Goal: Information Seeking & Learning: Learn about a topic

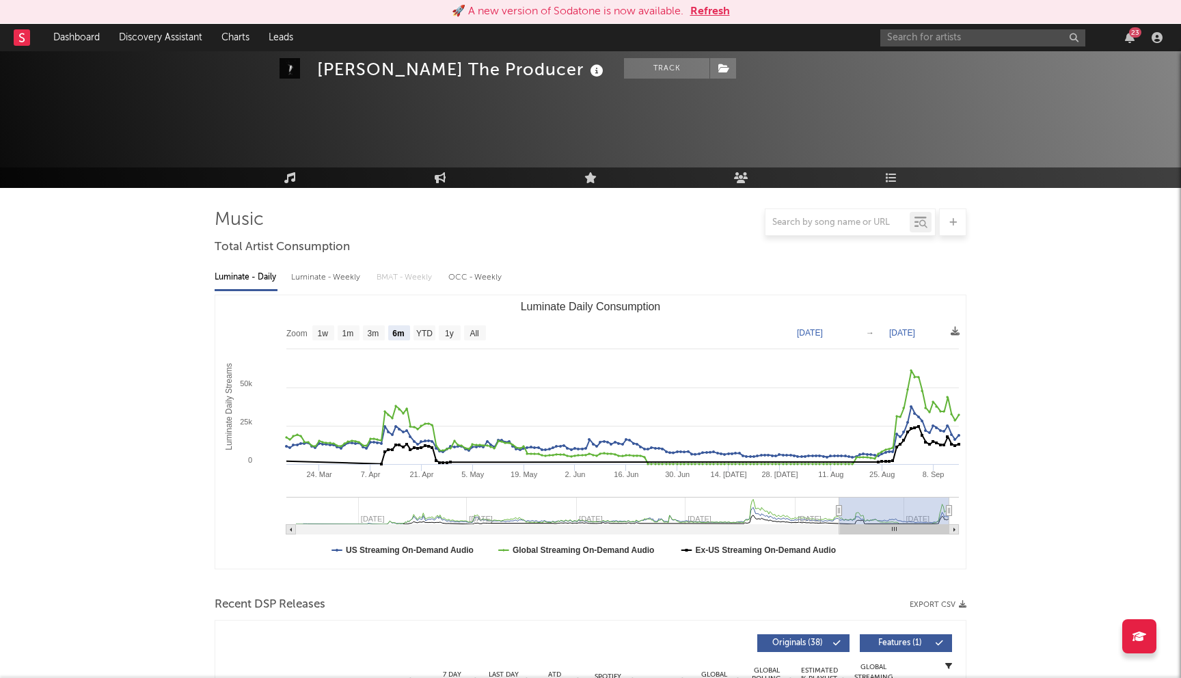
select select "6m"
select select "1w"
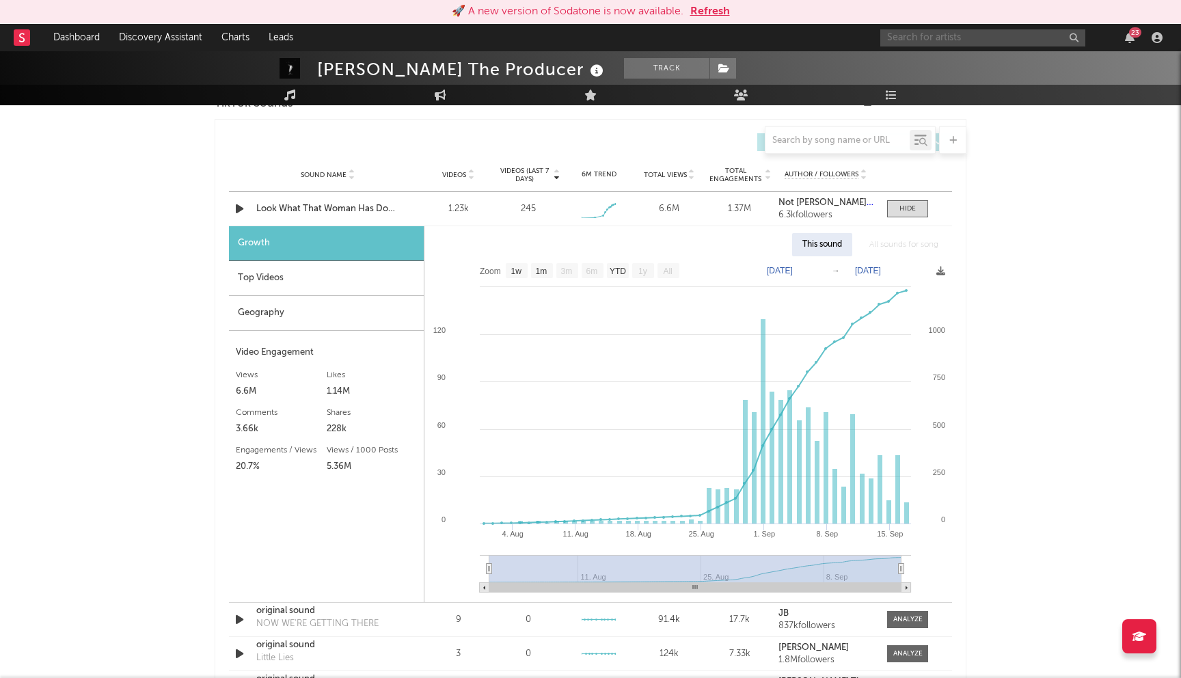
click at [909, 36] on input "text" at bounding box center [982, 37] width 205 height 17
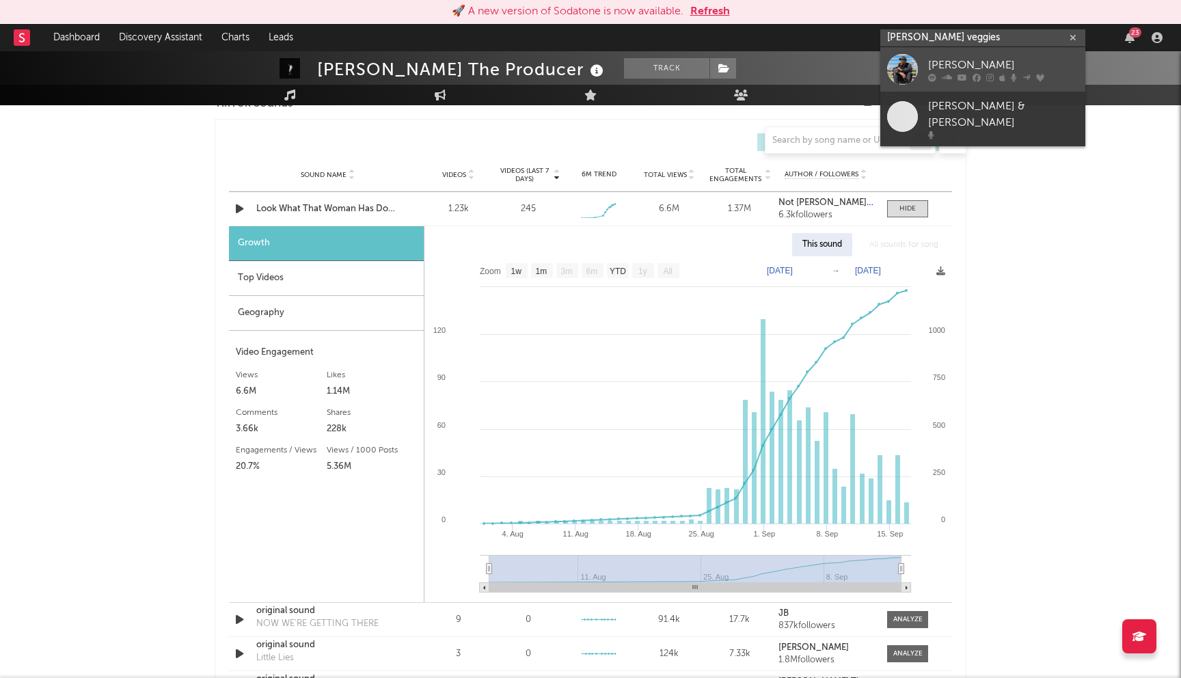
type input "casey veggies"
click at [954, 83] on link "Casey Veggies" at bounding box center [982, 69] width 205 height 44
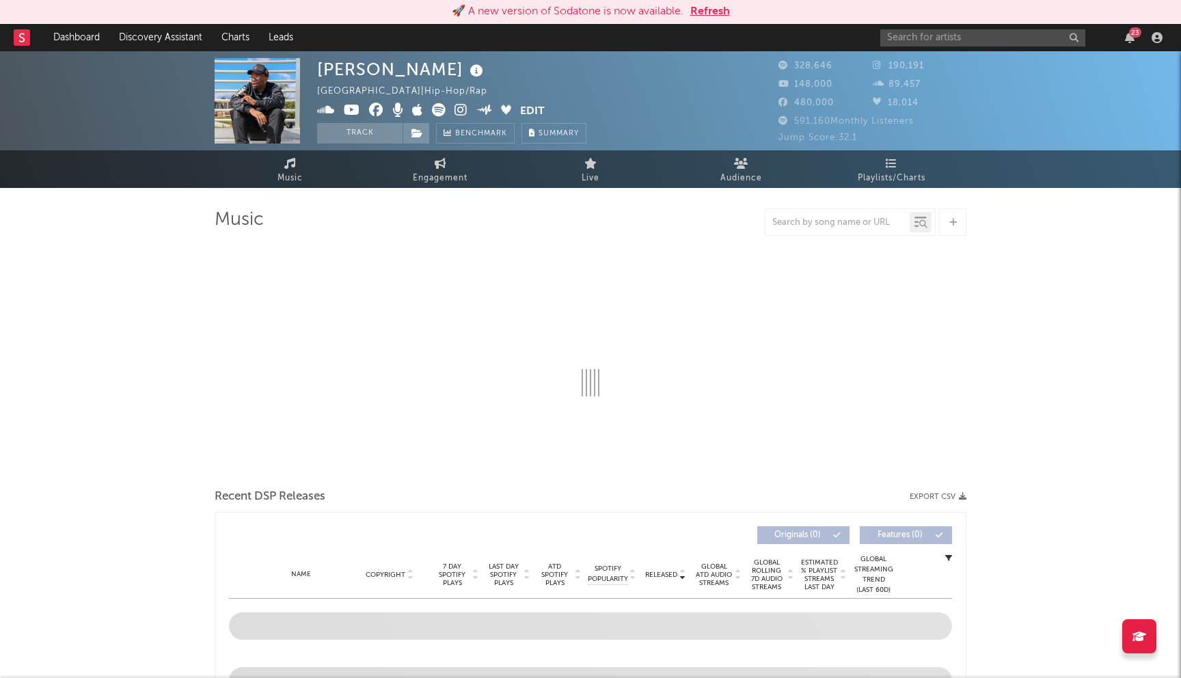
select select "6m"
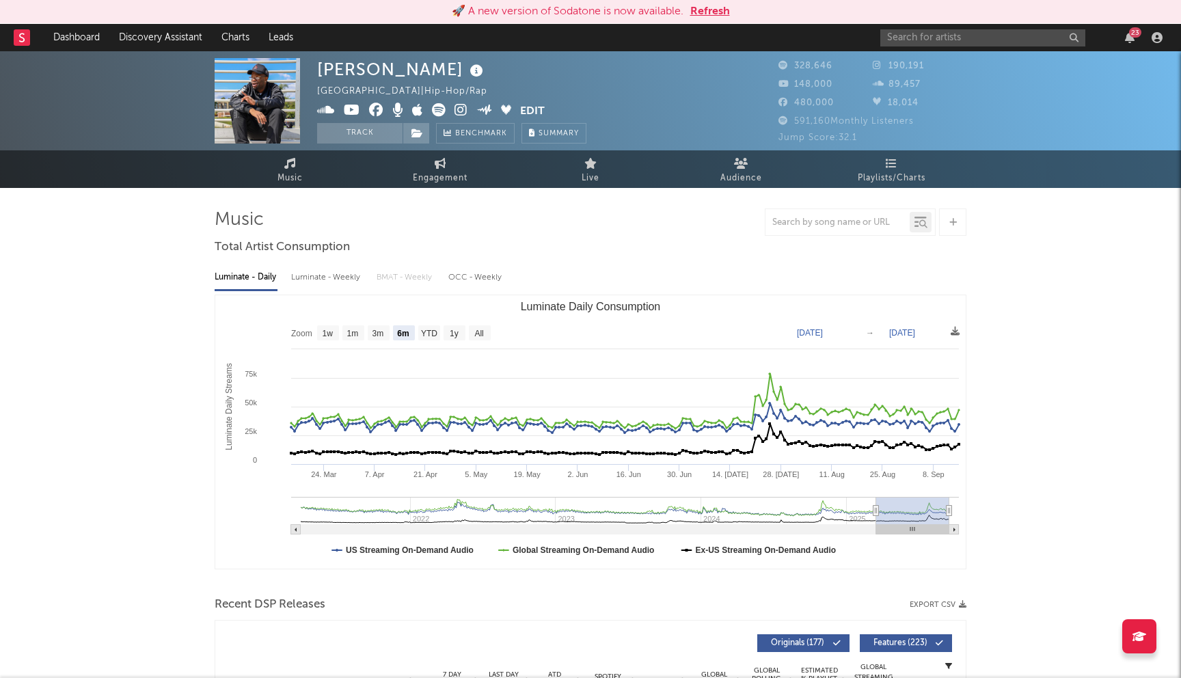
click at [705, 12] on button "Refresh" at bounding box center [710, 11] width 40 height 16
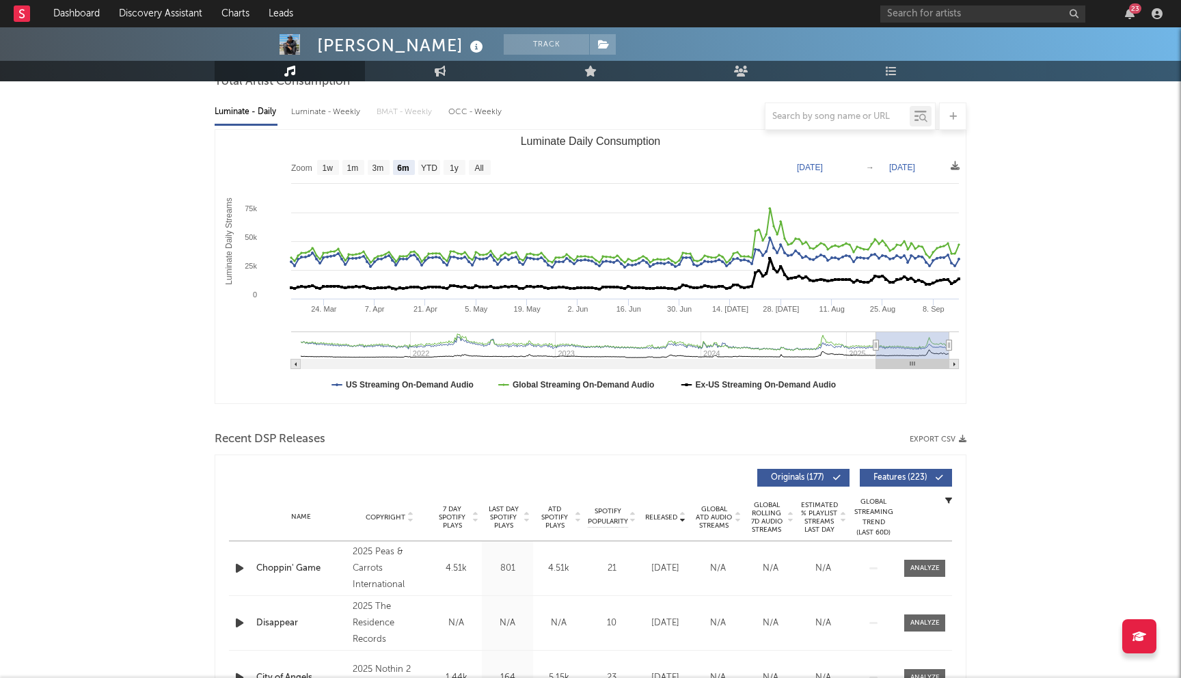
scroll to position [167, 0]
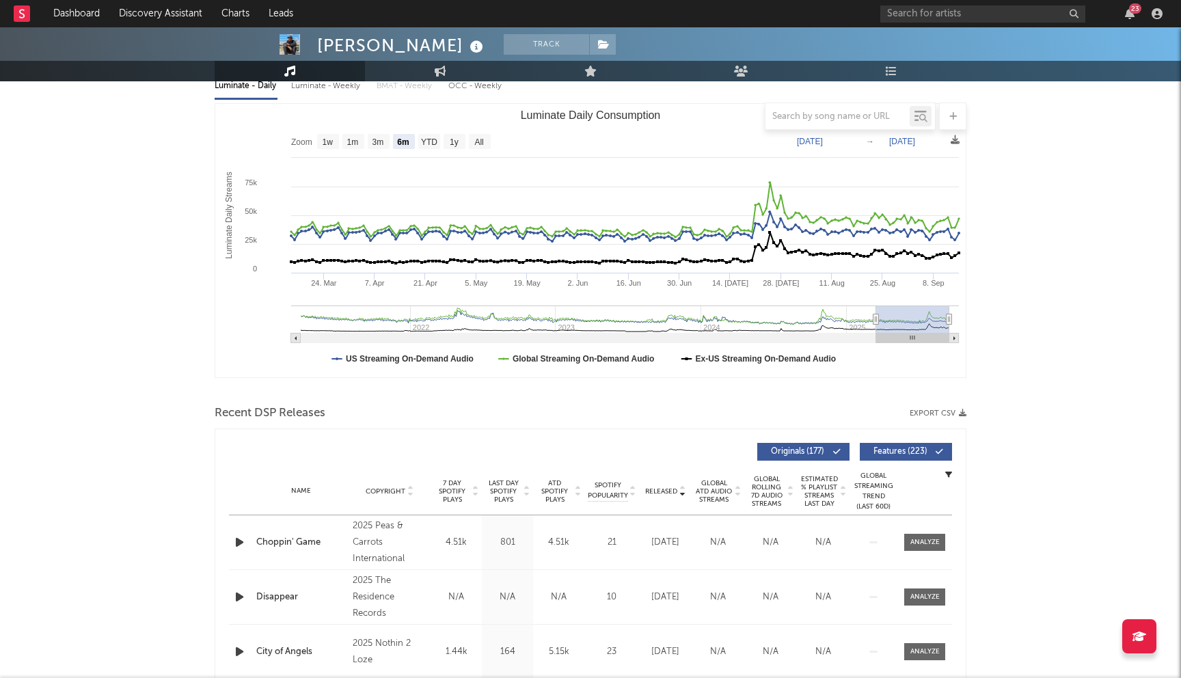
click at [511, 488] on span "Last Day Spotify Plays" at bounding box center [503, 491] width 36 height 25
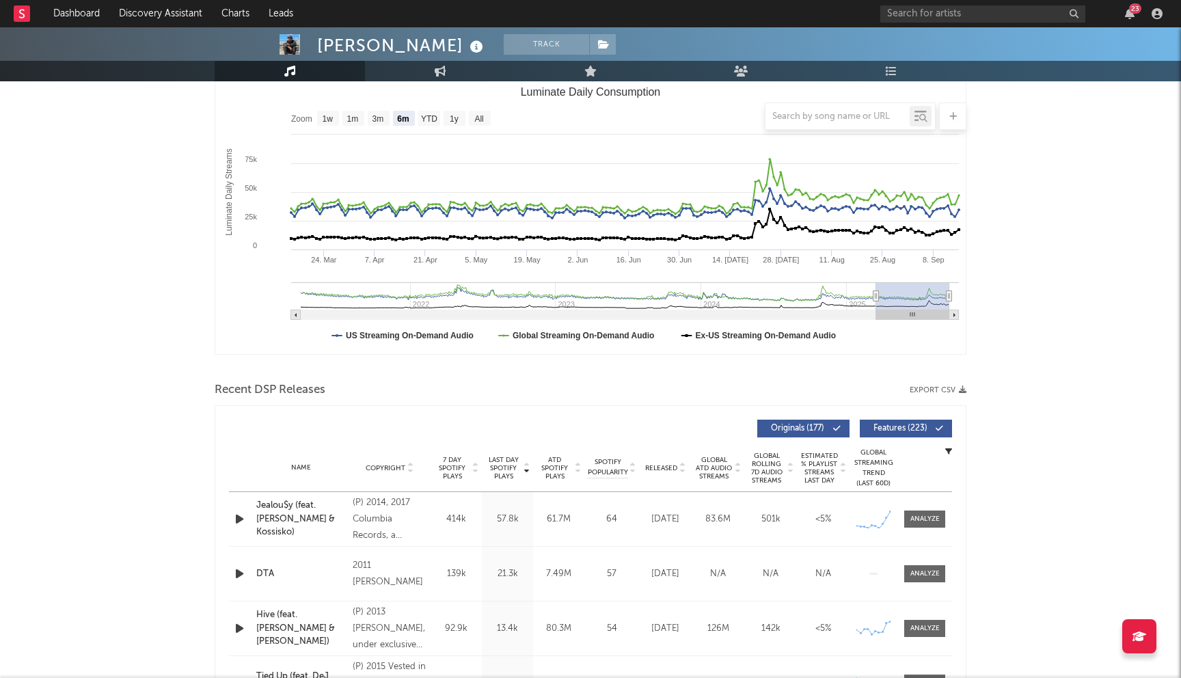
scroll to position [0, 0]
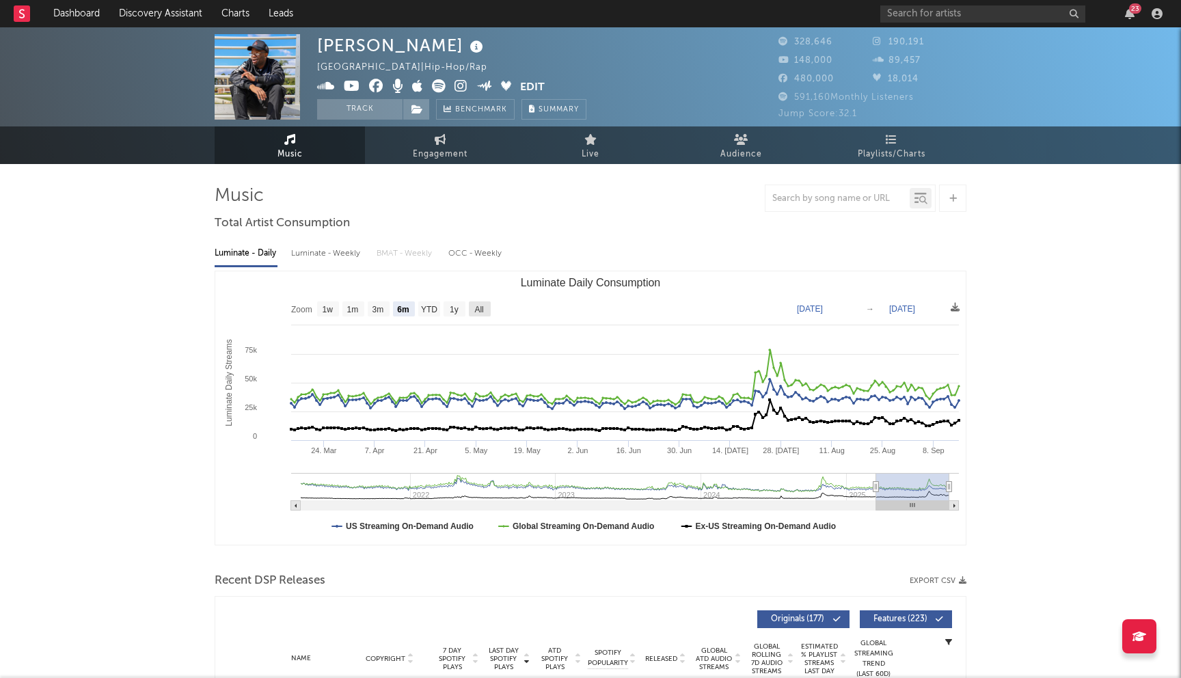
click at [478, 307] on text "All" at bounding box center [478, 310] width 9 height 10
select select "All"
type input "2021-03-31"
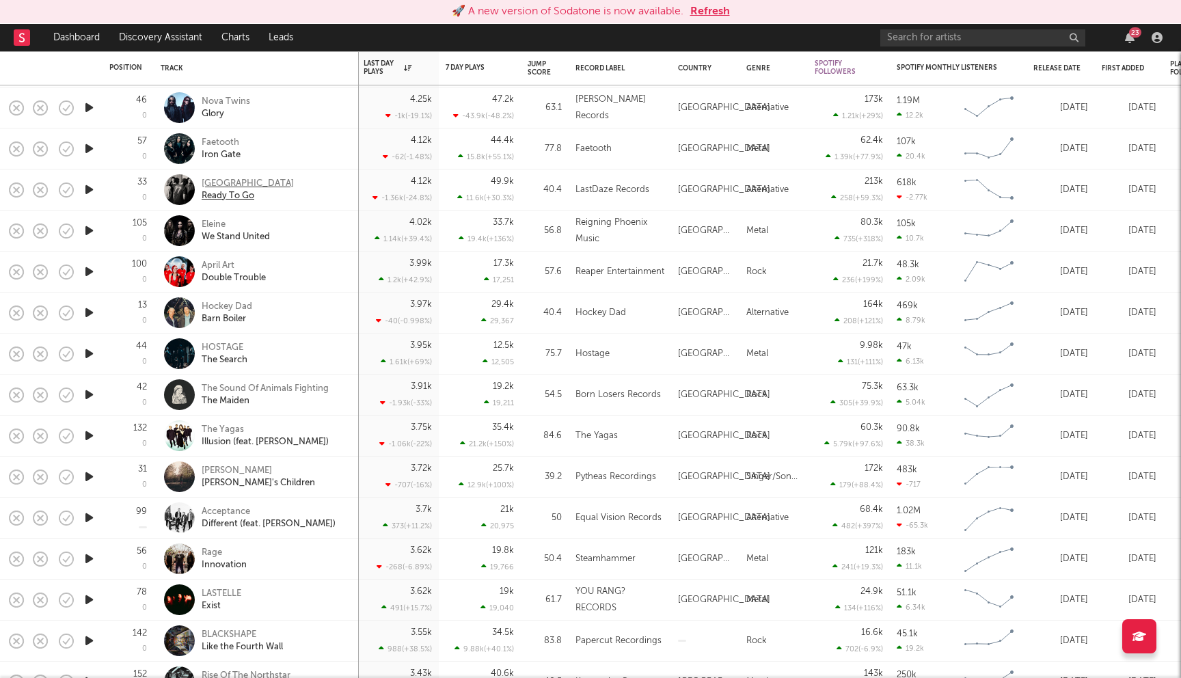
click at [228, 178] on div "Colony House" at bounding box center [248, 184] width 92 height 12
click at [705, 10] on button "Refresh" at bounding box center [710, 11] width 40 height 16
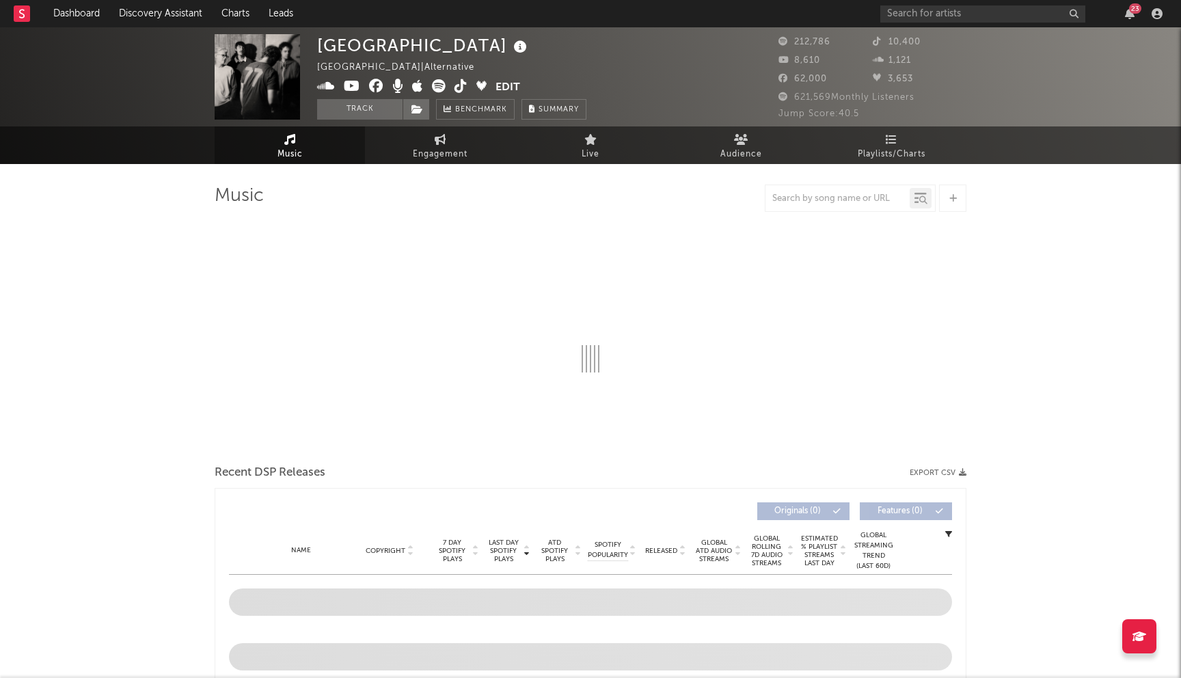
select select "6m"
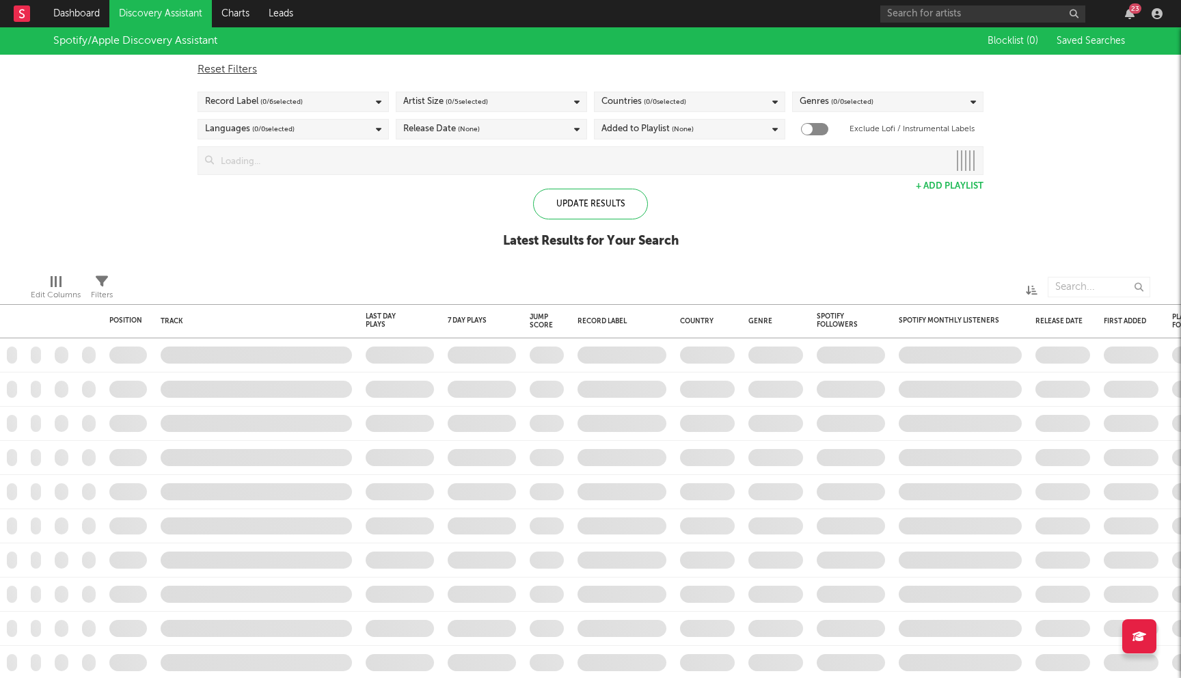
checkbox input "true"
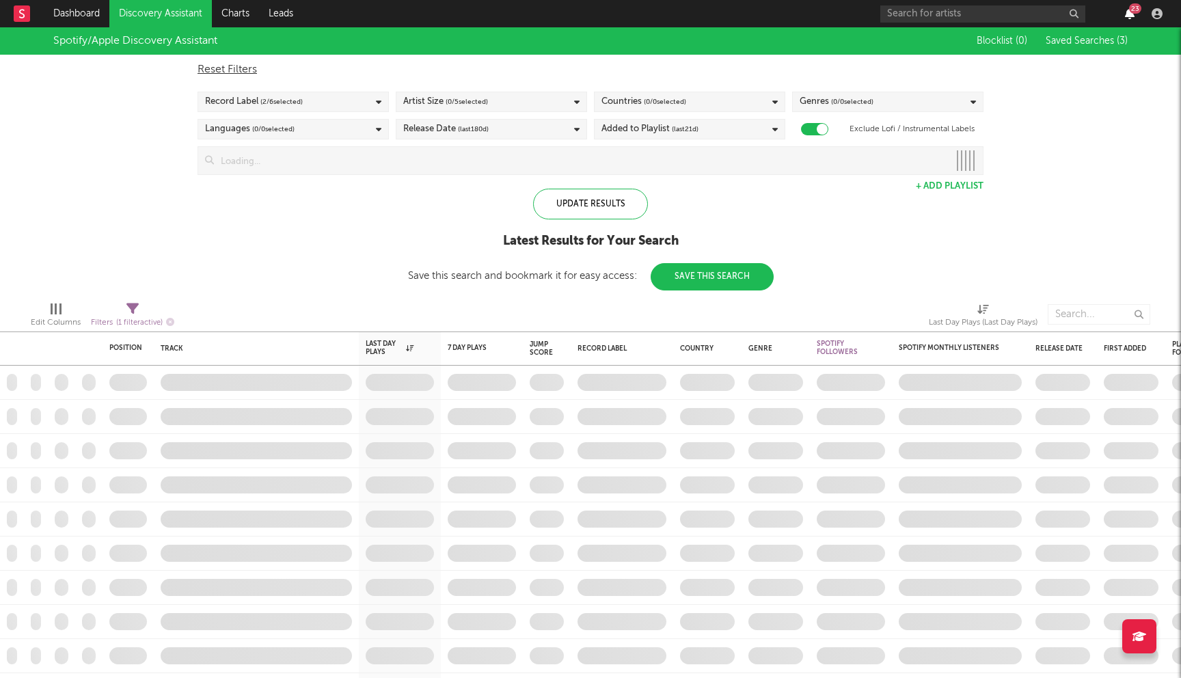
click at [1131, 15] on icon "button" at bounding box center [1130, 13] width 10 height 11
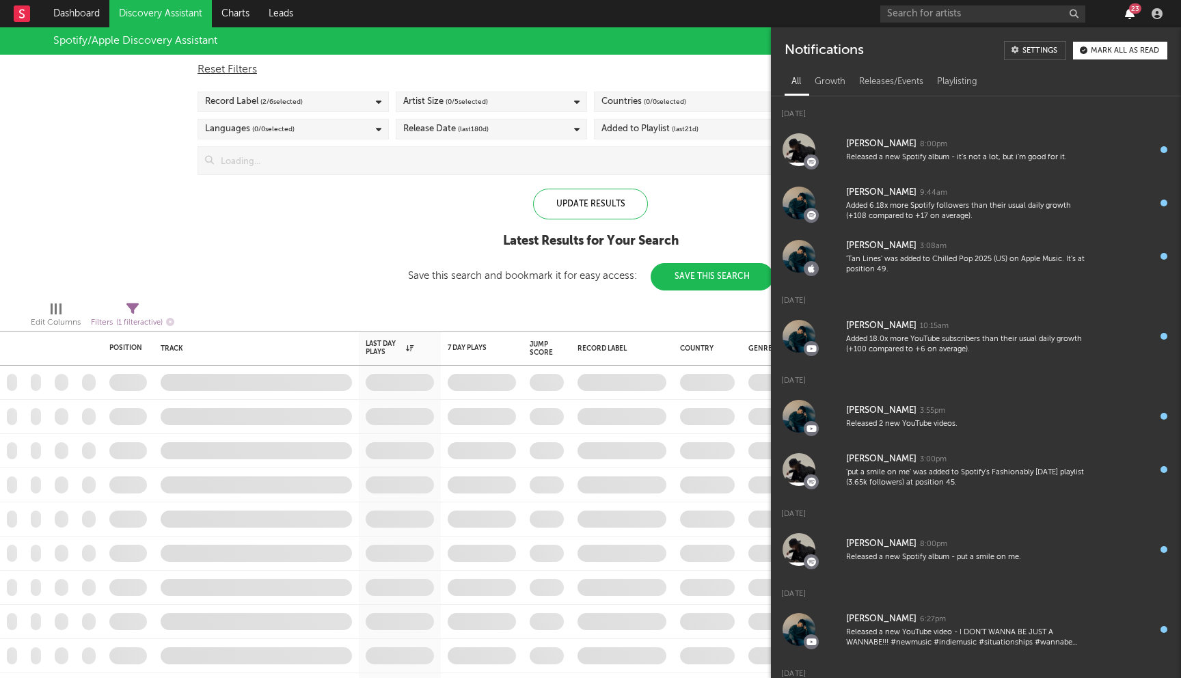
click at [1131, 14] on icon "button" at bounding box center [1130, 13] width 10 height 11
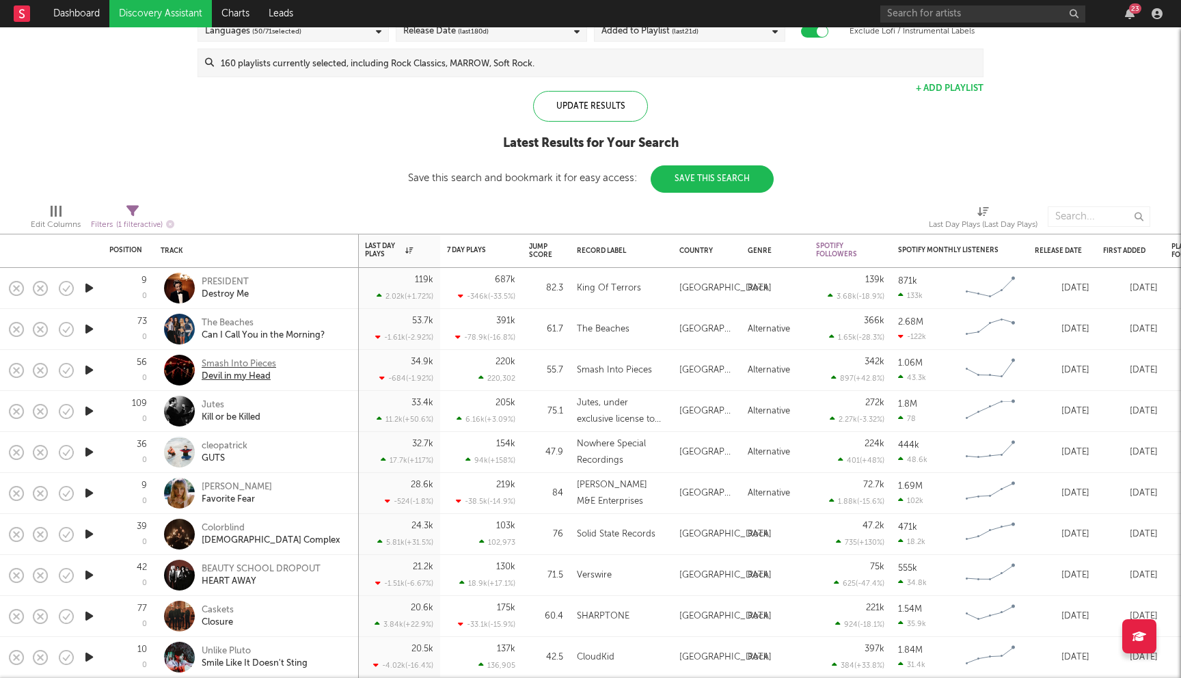
click at [249, 362] on div "Smash Into Pieces" at bounding box center [239, 364] width 75 height 12
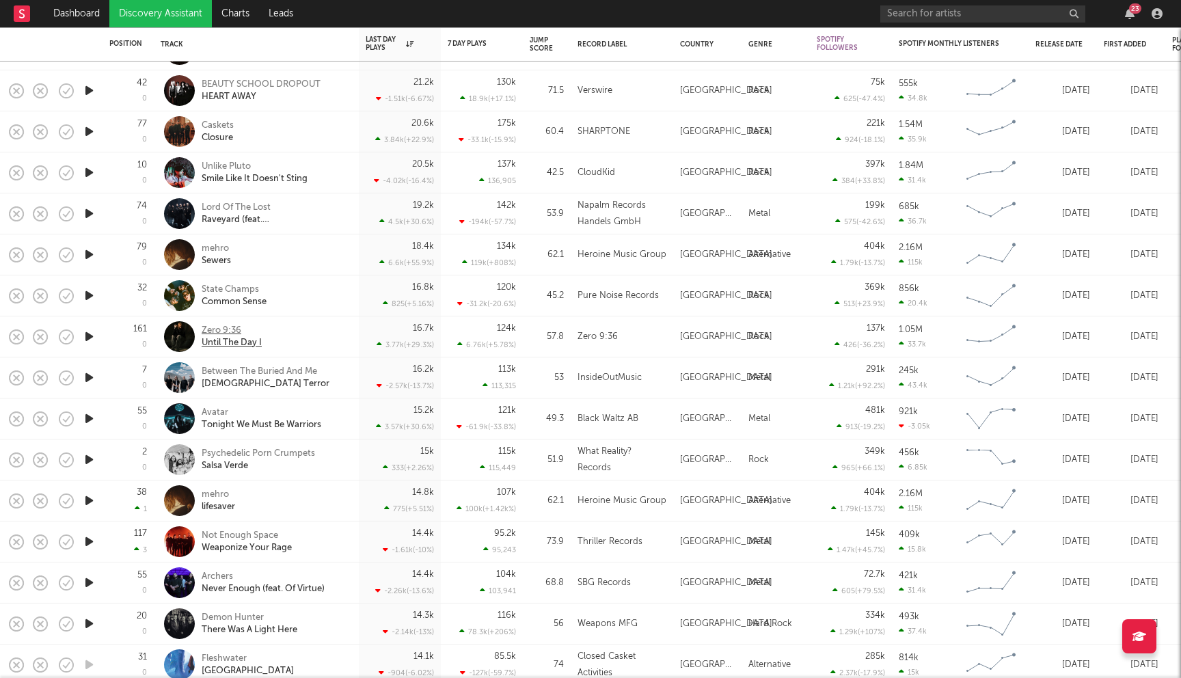
click at [230, 331] on div "Zero 9:36" at bounding box center [232, 331] width 60 height 12
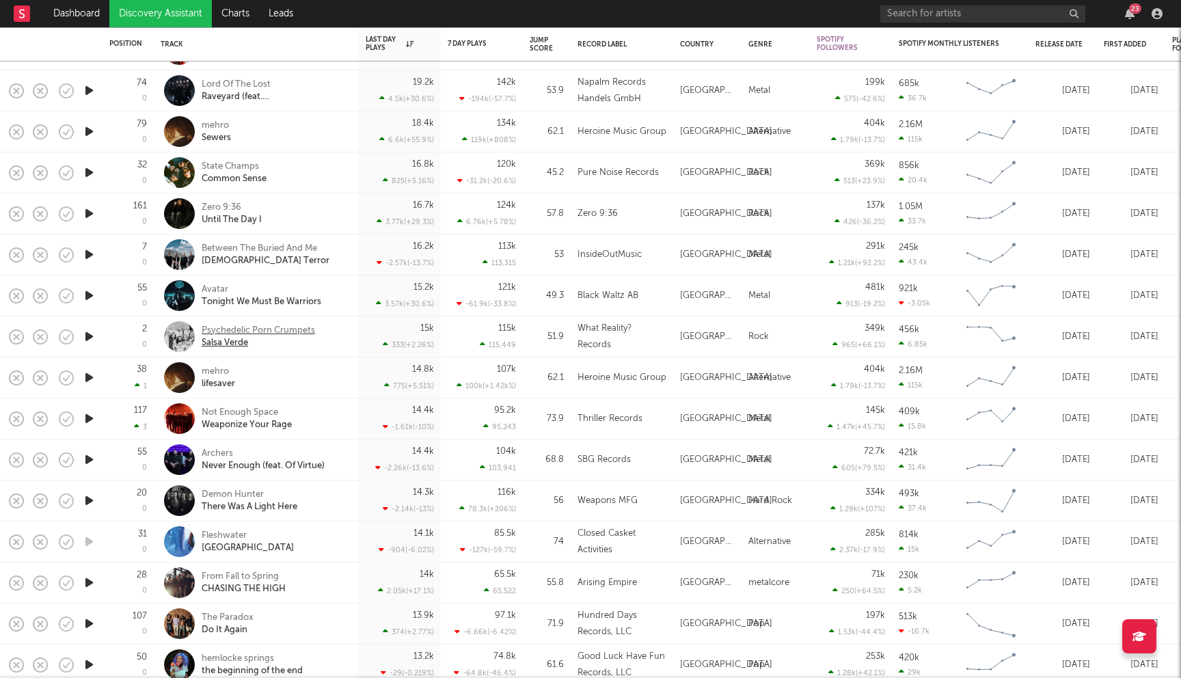
click at [270, 332] on div "Psychedelic Porn Crumpets" at bounding box center [258, 331] width 113 height 12
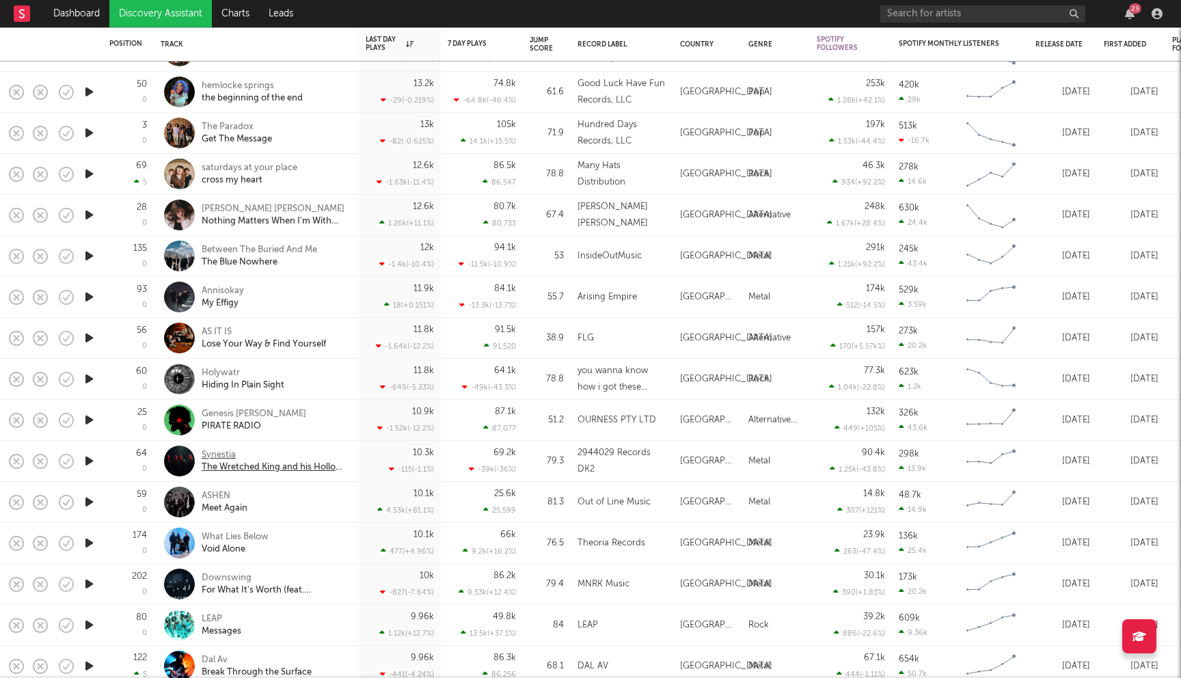
click at [215, 451] on div "Synestia" at bounding box center [275, 455] width 147 height 12
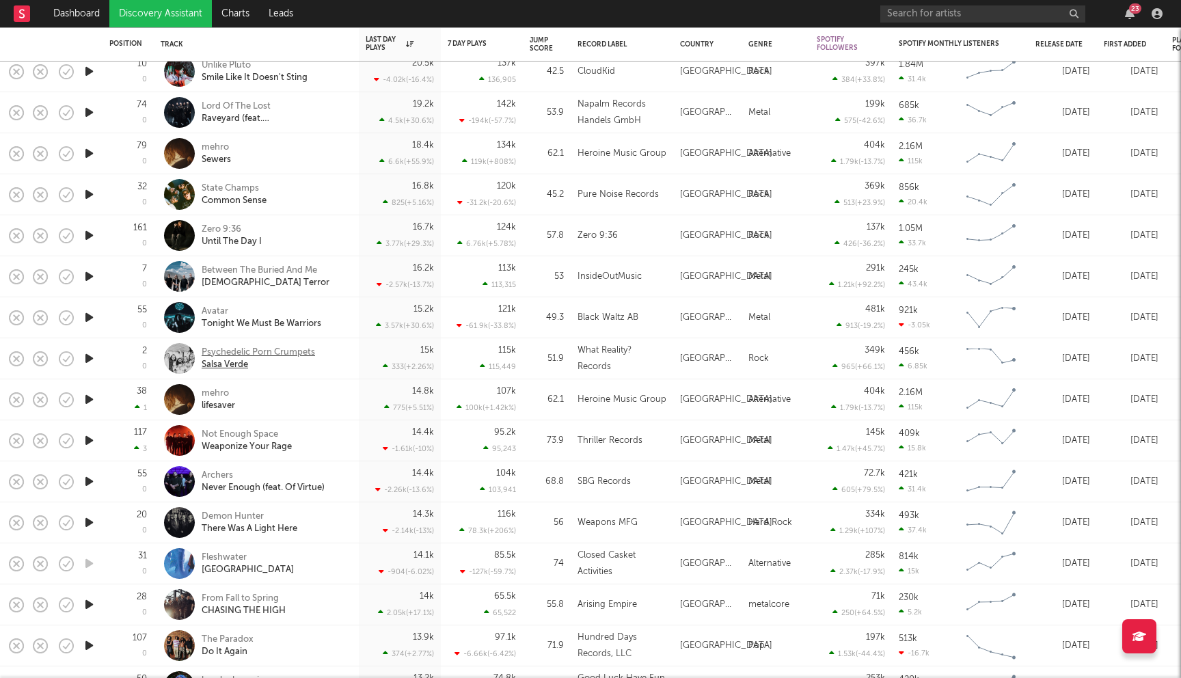
click at [275, 357] on div "Psychedelic Porn Crumpets" at bounding box center [258, 353] width 113 height 12
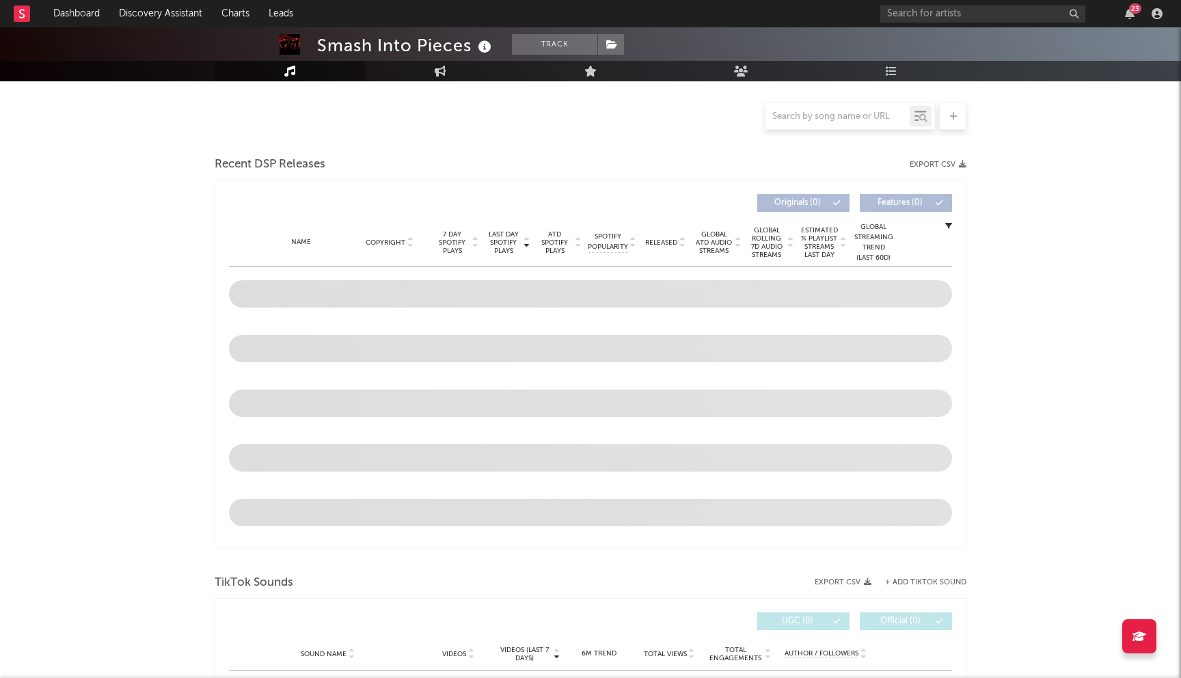
select select "6m"
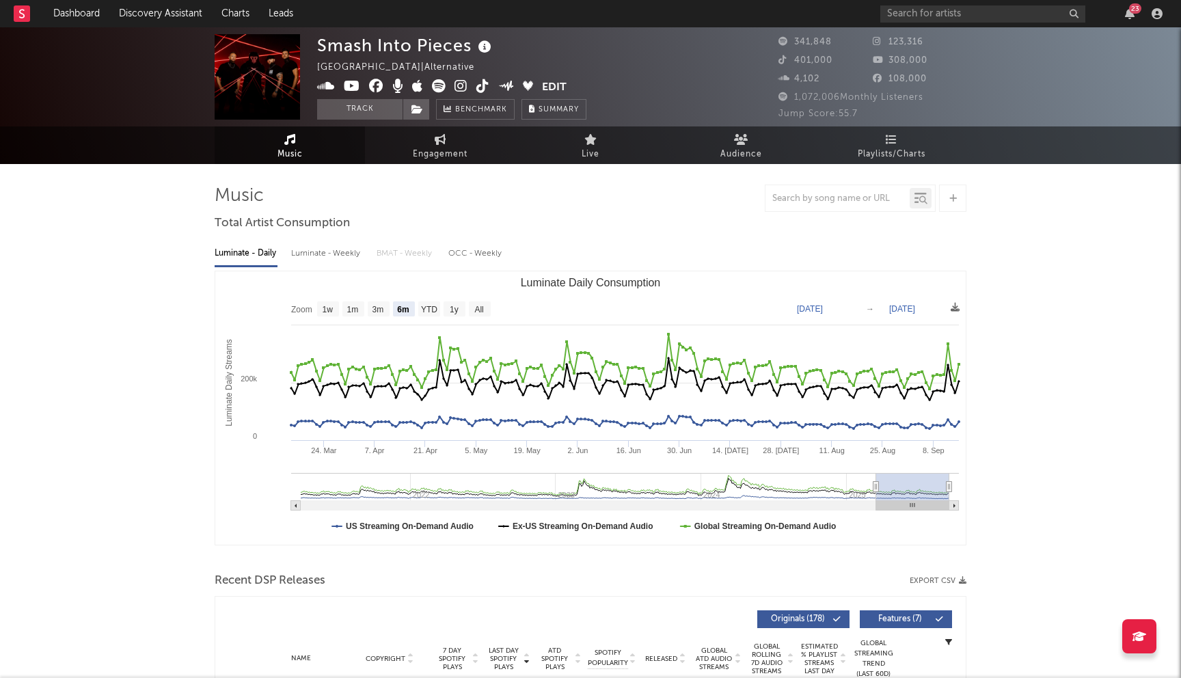
click at [375, 88] on icon at bounding box center [376, 86] width 14 height 14
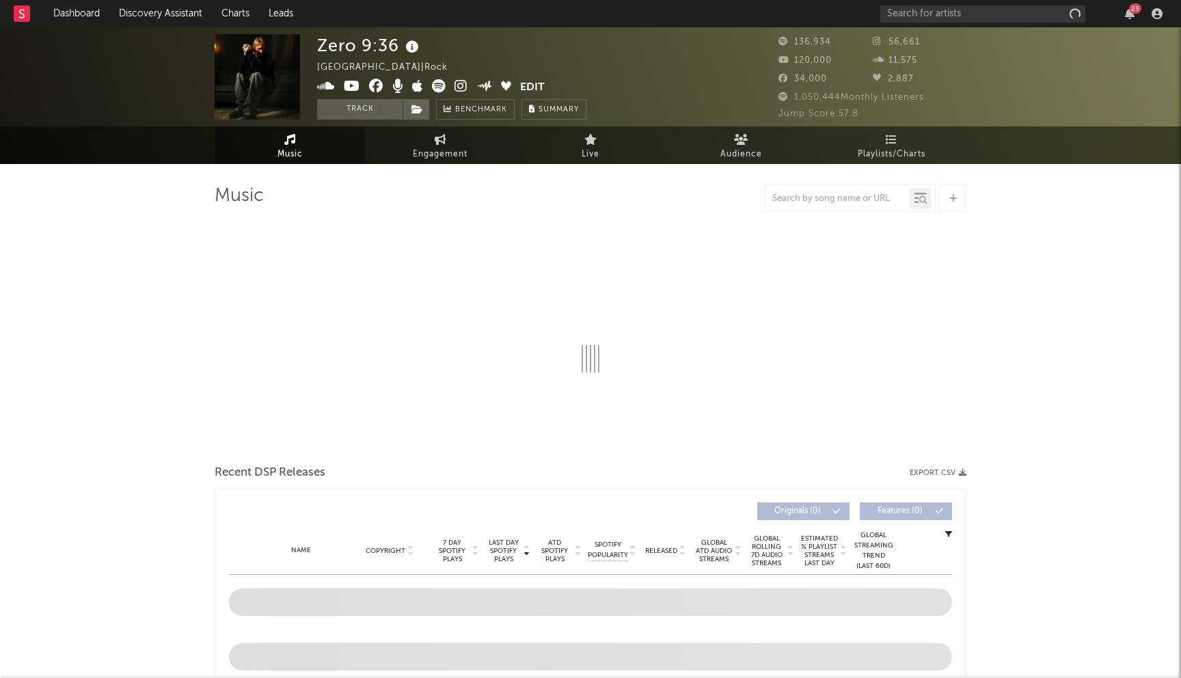
select select "6m"
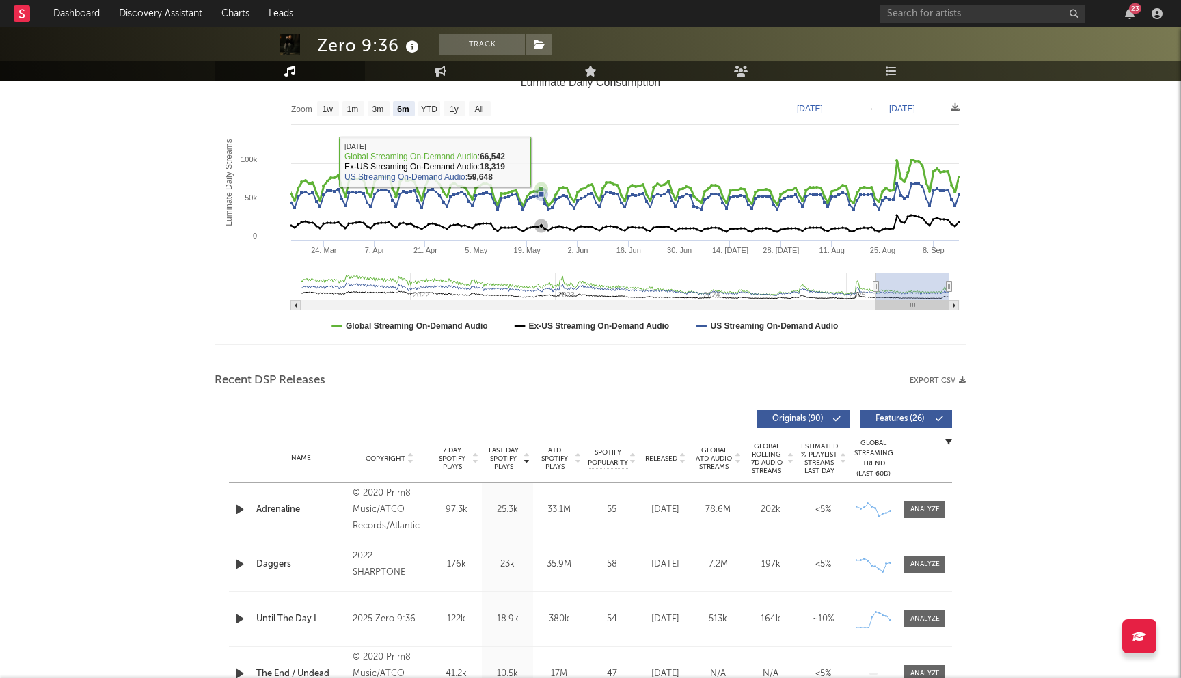
scroll to position [295, 0]
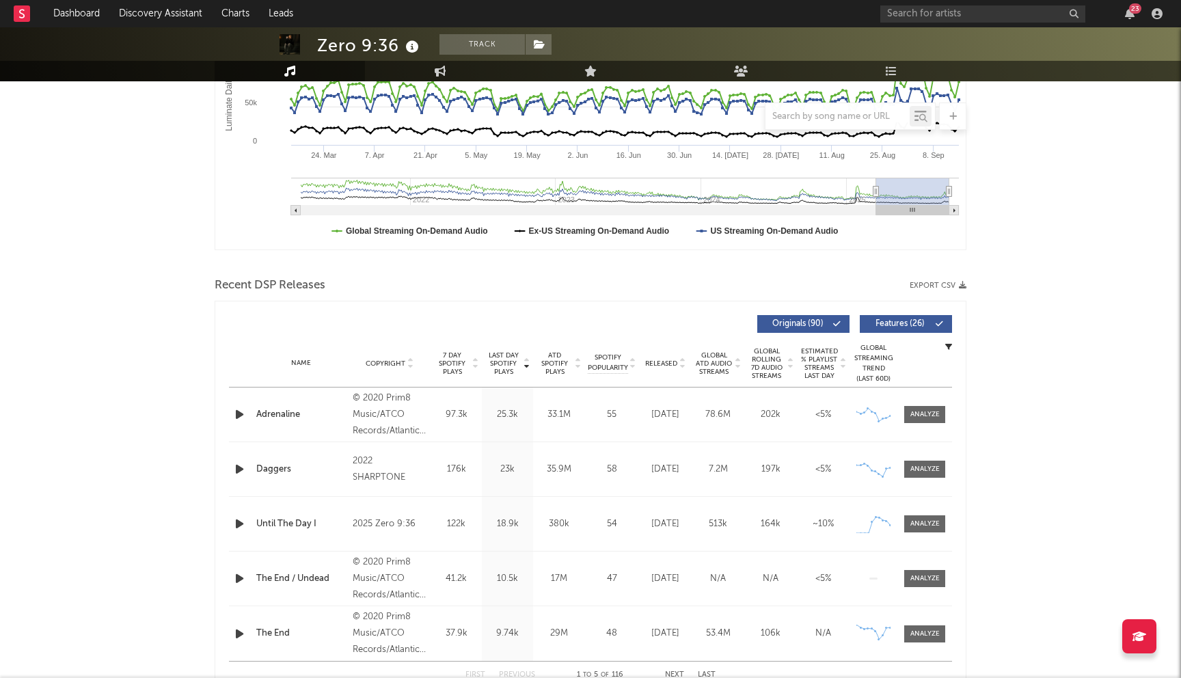
click at [383, 363] on span "Copyright" at bounding box center [386, 364] width 40 height 8
click at [384, 363] on span "Copyright" at bounding box center [386, 364] width 40 height 8
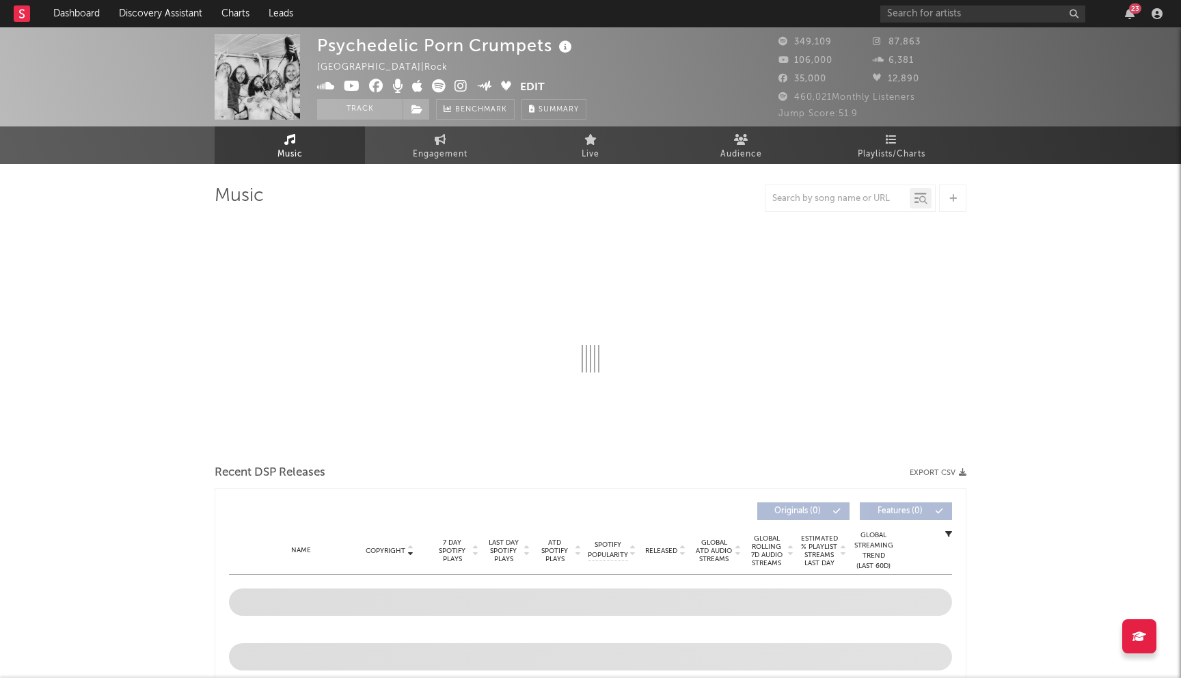
select select "6m"
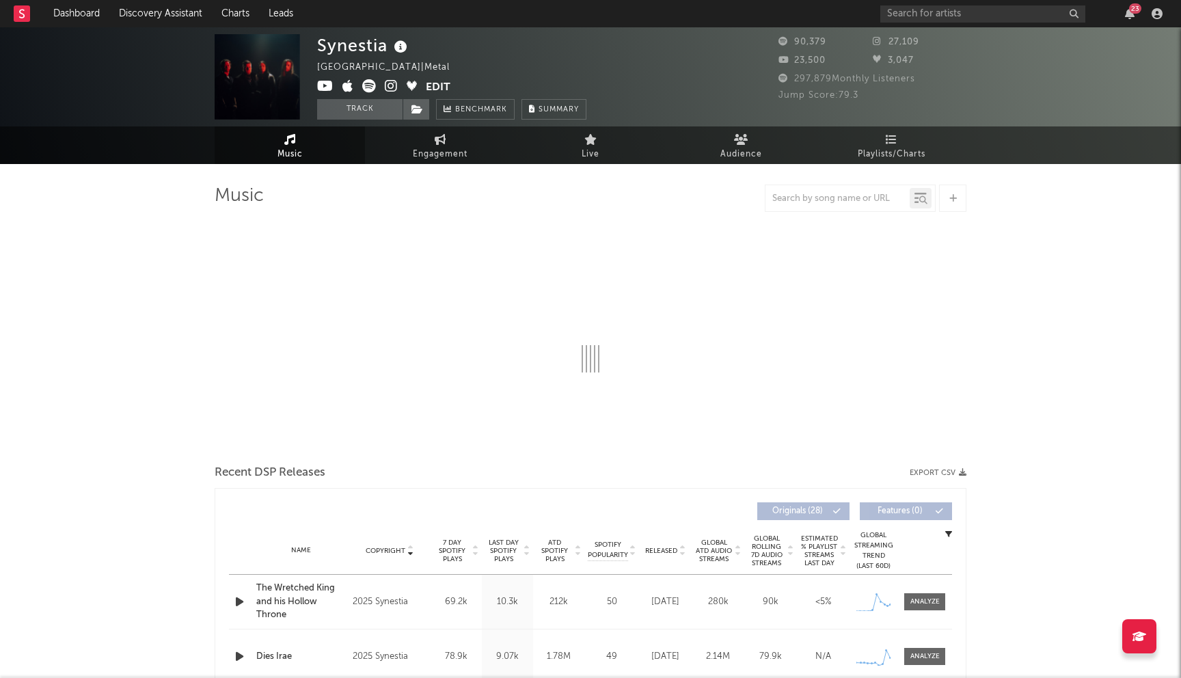
select select "6m"
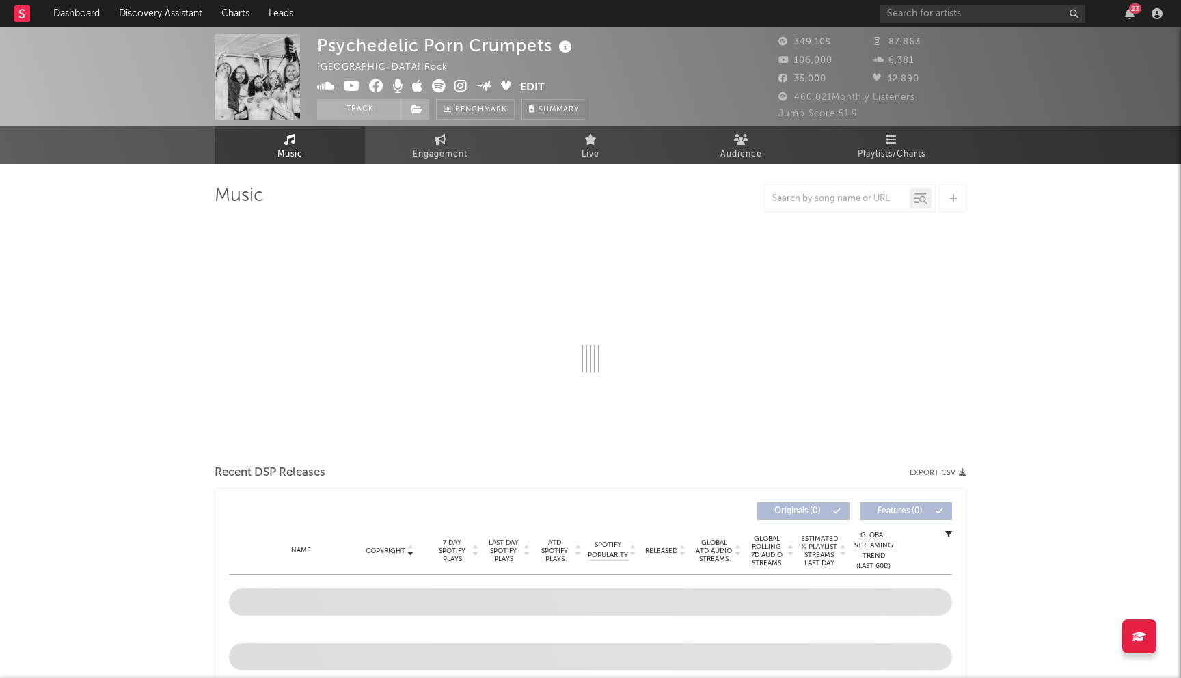
select select "6m"
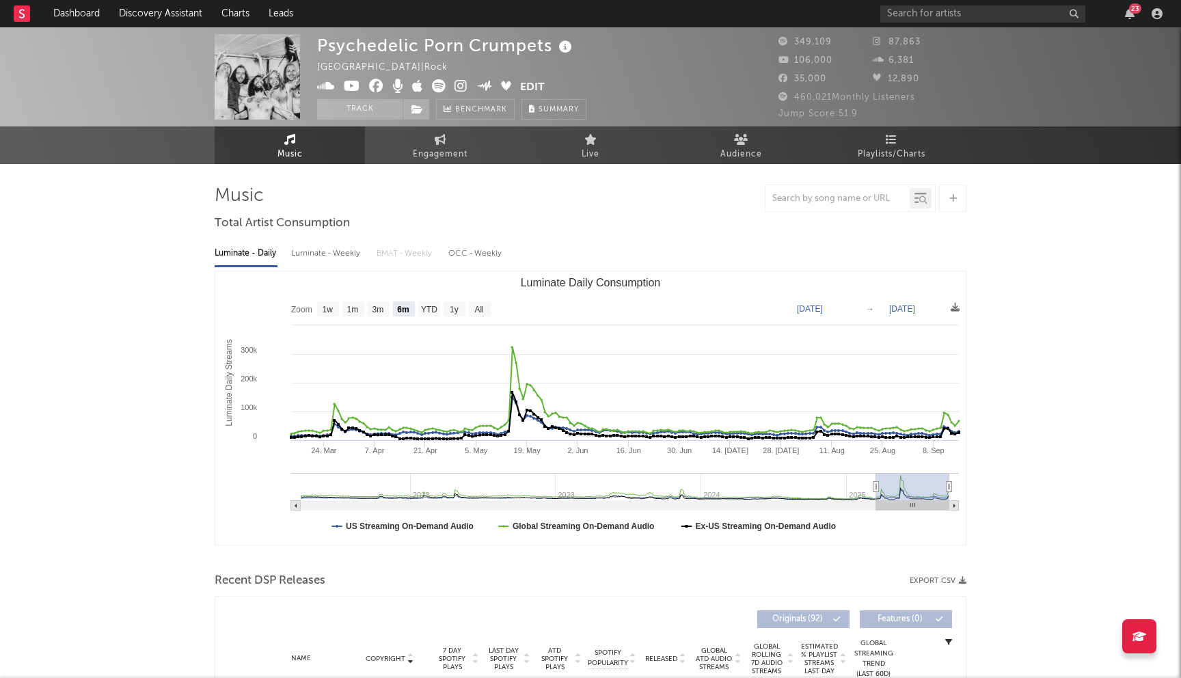
click at [373, 83] on icon at bounding box center [376, 86] width 14 height 14
